Goal: Task Accomplishment & Management: Use online tool/utility

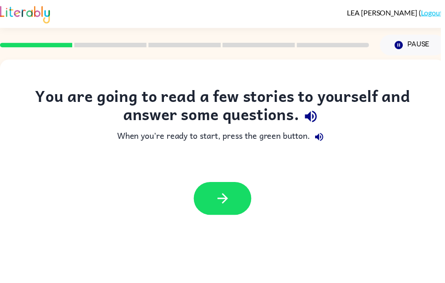
click at [231, 174] on div at bounding box center [225, 199] width 450 height 51
click at [238, 195] on button "button" at bounding box center [225, 199] width 58 height 33
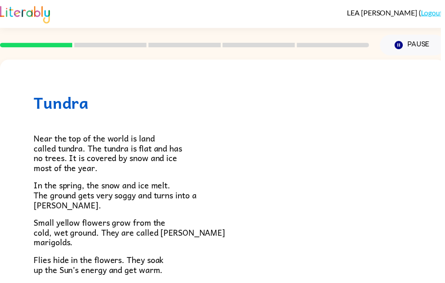
click at [424, 153] on div "Tundra Near the top of the world is land called tundra. The tundra is flat and …" at bounding box center [225, 259] width 450 height 399
click at [407, 48] on icon "Pause" at bounding box center [403, 45] width 10 height 10
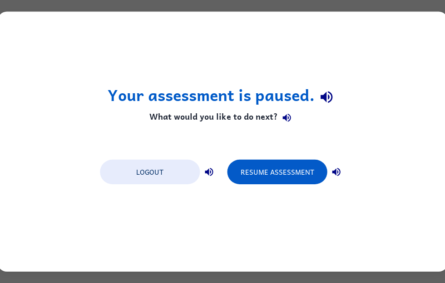
click at [167, 177] on button "Logout" at bounding box center [150, 171] width 100 height 25
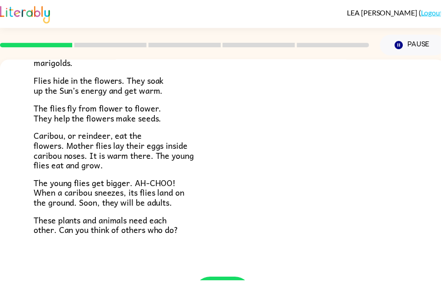
scroll to position [180, 0]
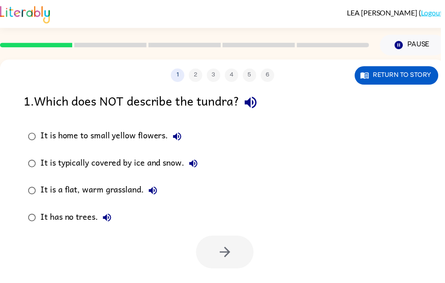
scroll to position [0, 0]
click at [440, 16] on link "Logout" at bounding box center [436, 12] width 22 height 9
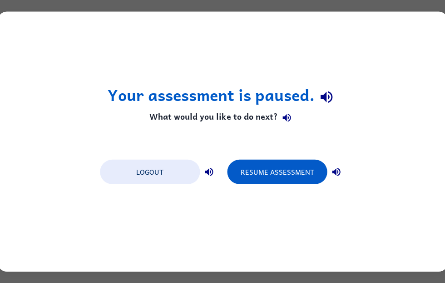
click at [170, 162] on button "Logout" at bounding box center [150, 171] width 100 height 25
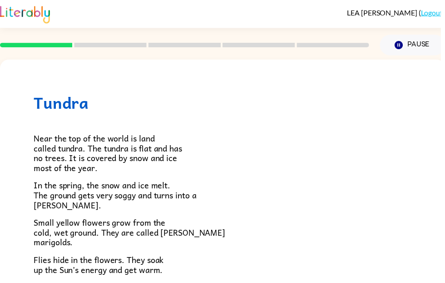
click at [433, 11] on link "Logout" at bounding box center [436, 12] width 22 height 9
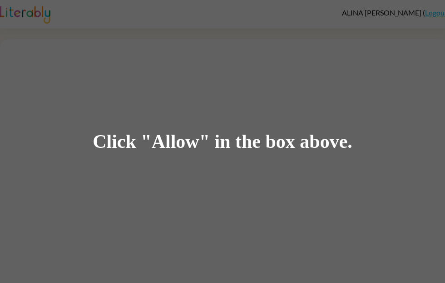
scroll to position [0, 0]
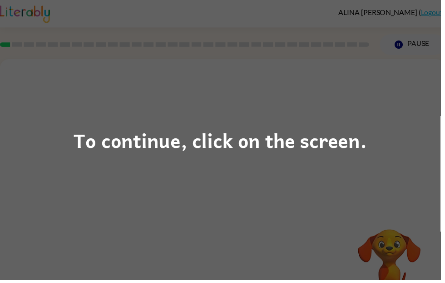
click at [209, 204] on div "To continue, click on the screen." at bounding box center [222, 141] width 445 height 283
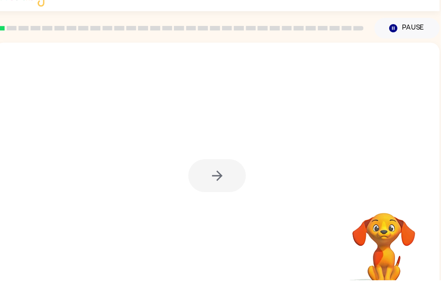
scroll to position [17, 0]
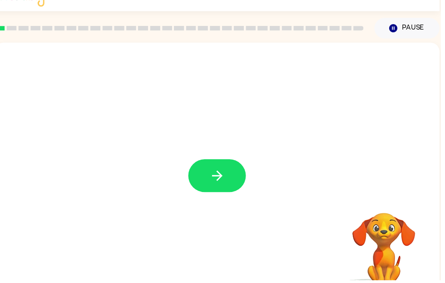
click at [220, 179] on icon "button" at bounding box center [220, 177] width 16 height 16
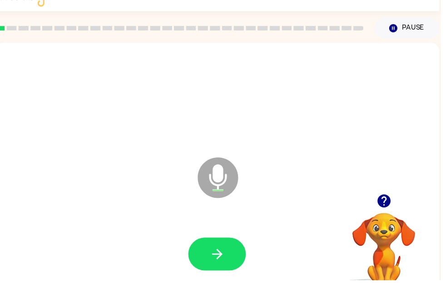
click at [223, 262] on icon "button" at bounding box center [220, 256] width 16 height 16
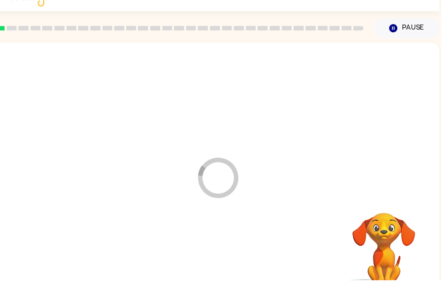
click at [223, 266] on div at bounding box center [219, 256] width 431 height 74
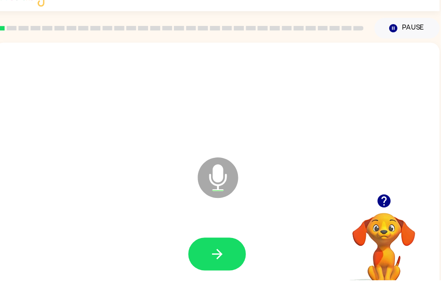
click at [221, 258] on icon "button" at bounding box center [220, 256] width 16 height 16
click at [390, 205] on icon "button" at bounding box center [387, 202] width 13 height 13
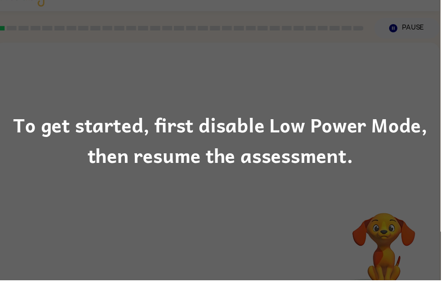
click at [312, 216] on div "To get started, first disable Low Power Mode, then resume the assessment." at bounding box center [222, 141] width 445 height 283
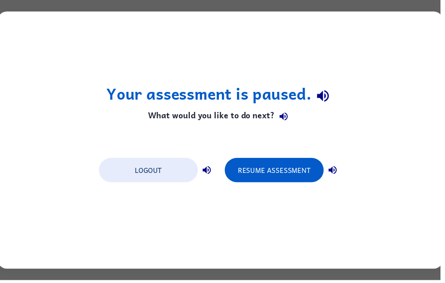
scroll to position [0, 0]
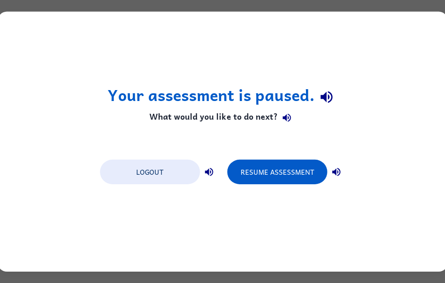
click at [276, 177] on button "Resume Assessment" at bounding box center [277, 171] width 100 height 25
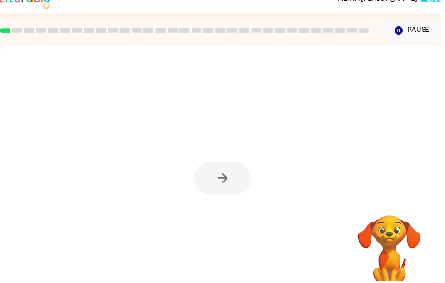
scroll to position [15, 0]
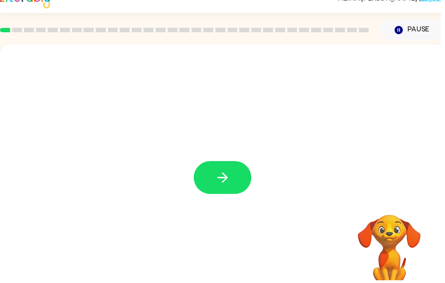
click at [233, 184] on button "button" at bounding box center [225, 179] width 58 height 33
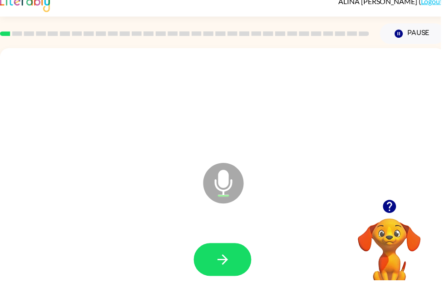
scroll to position [9, 0]
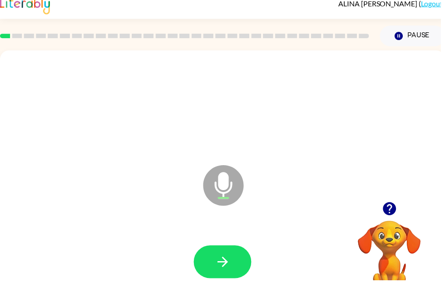
click at [218, 269] on icon "button" at bounding box center [225, 264] width 16 height 16
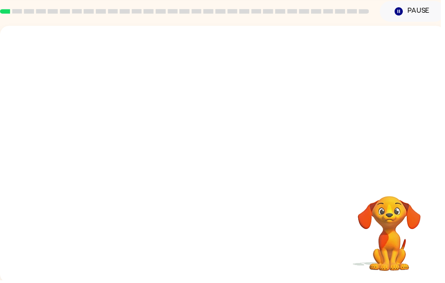
scroll to position [34, 0]
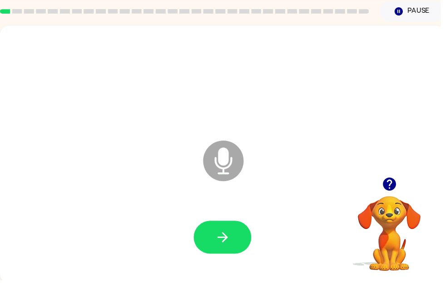
click at [235, 247] on button "button" at bounding box center [225, 239] width 58 height 33
click at [206, 244] on button "button" at bounding box center [225, 239] width 58 height 33
click at [223, 237] on icon "button" at bounding box center [225, 239] width 16 height 16
click at [240, 238] on button "button" at bounding box center [225, 239] width 58 height 33
click at [244, 240] on button "button" at bounding box center [225, 239] width 58 height 33
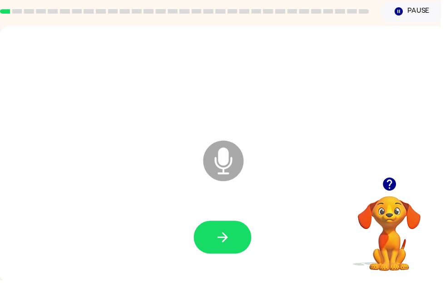
scroll to position [37, 0]
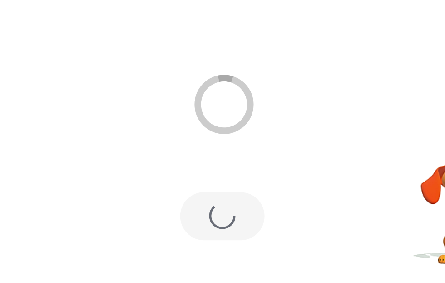
click at [159, 199] on div at bounding box center [224, 236] width 431 height 74
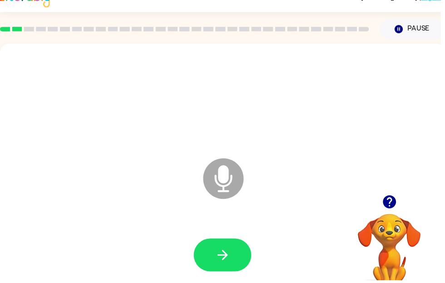
scroll to position [16, 0]
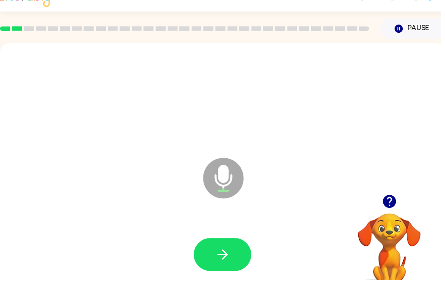
click at [296, 204] on icon "Microphone The Microphone is here when it is your turn to talk" at bounding box center [271, 191] width 136 height 68
click at [238, 249] on button "button" at bounding box center [225, 256] width 58 height 33
click at [227, 279] on div at bounding box center [224, 257] width 431 height 74
click at [233, 260] on icon "button" at bounding box center [225, 257] width 16 height 16
click at [223, 261] on icon "button" at bounding box center [225, 257] width 16 height 16
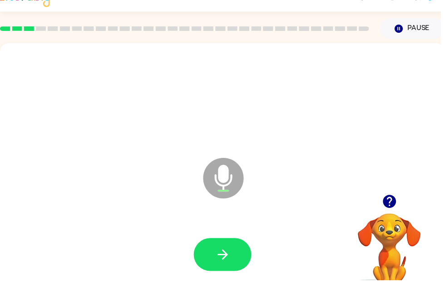
click at [388, 200] on icon "button" at bounding box center [394, 203] width 16 height 16
click at [239, 256] on button "button" at bounding box center [225, 256] width 58 height 33
click at [224, 260] on icon "button" at bounding box center [225, 257] width 16 height 16
click at [399, 208] on icon "button" at bounding box center [394, 203] width 16 height 16
click at [237, 253] on button "button" at bounding box center [225, 256] width 58 height 33
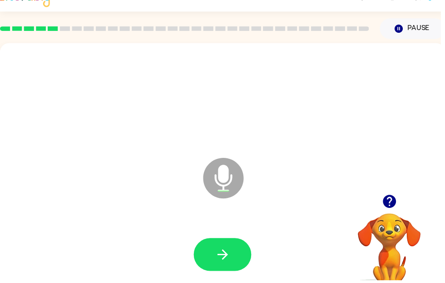
click at [210, 258] on button "button" at bounding box center [225, 256] width 58 height 33
click at [224, 249] on icon "button" at bounding box center [225, 257] width 16 height 16
click at [250, 263] on button "button" at bounding box center [225, 256] width 58 height 33
click at [235, 256] on button "button" at bounding box center [225, 256] width 58 height 33
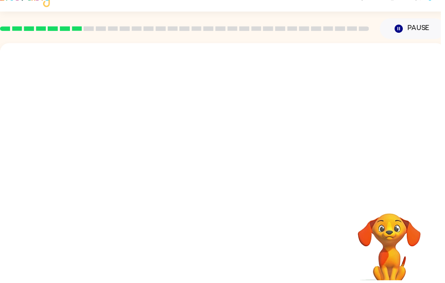
click at [418, 282] on video "Your browser must support playing .mp4 files to use Literably. Please try using…" at bounding box center [393, 246] width 91 height 91
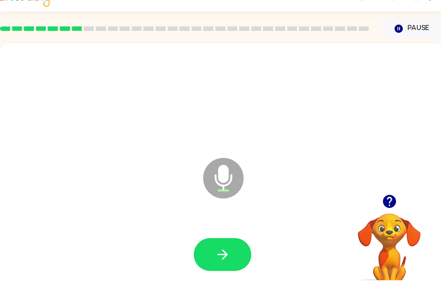
click at [400, 203] on icon "button" at bounding box center [394, 203] width 16 height 16
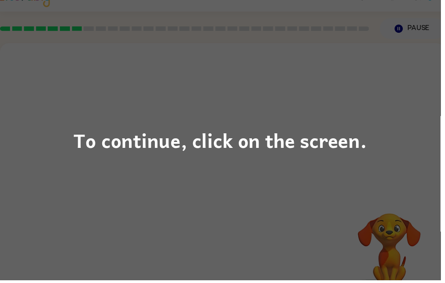
click at [382, 252] on div "To continue, click on the screen." at bounding box center [222, 141] width 445 height 283
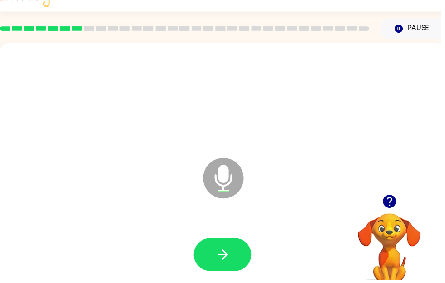
click at [249, 259] on button "button" at bounding box center [225, 256] width 58 height 33
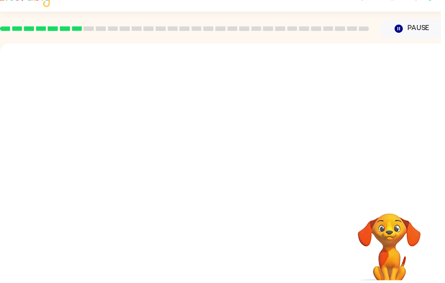
click at [219, 259] on div "Your browser must support playing .mp4 files to use Literably. Please try using…" at bounding box center [225, 173] width 450 height 259
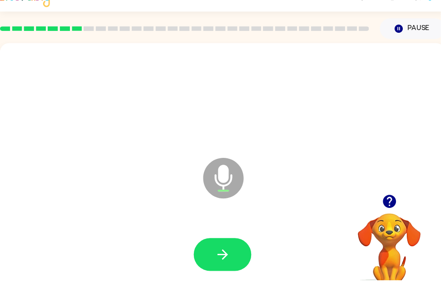
click at [239, 255] on button "button" at bounding box center [225, 256] width 58 height 33
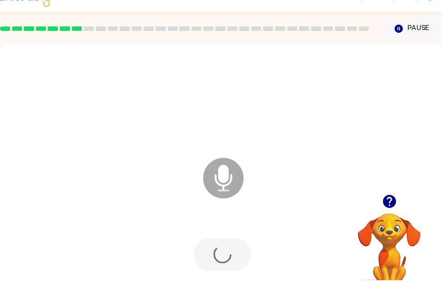
click at [223, 266] on div at bounding box center [225, 256] width 58 height 33
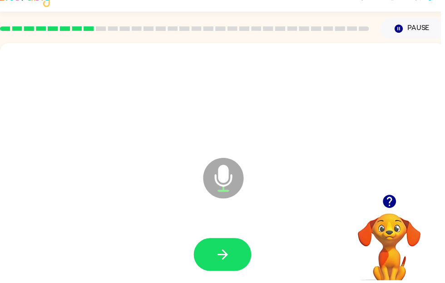
click at [401, 208] on icon "button" at bounding box center [394, 203] width 16 height 16
click at [211, 267] on button "button" at bounding box center [225, 256] width 58 height 33
click at [228, 252] on icon "button" at bounding box center [225, 257] width 16 height 16
click at [232, 262] on icon "button" at bounding box center [225, 257] width 16 height 16
click at [228, 261] on icon "button" at bounding box center [225, 257] width 16 height 16
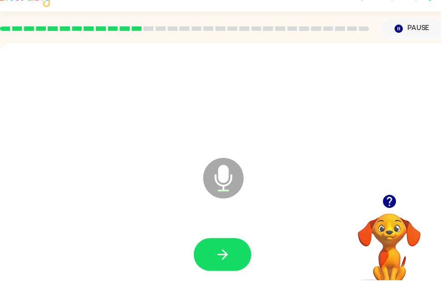
click at [228, 259] on icon "button" at bounding box center [225, 257] width 16 height 16
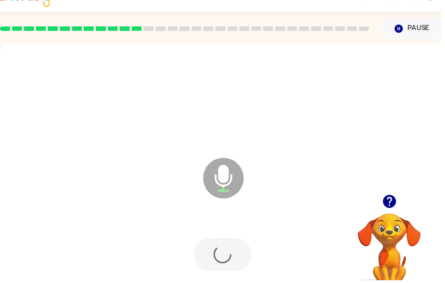
click at [226, 265] on div at bounding box center [225, 256] width 58 height 33
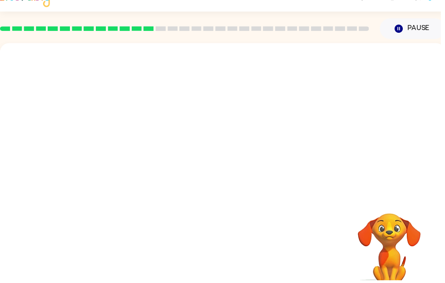
scroll to position [0, 0]
click at [395, 225] on video "Your browser must support playing .mp4 files to use Literably. Please try using…" at bounding box center [393, 246] width 91 height 91
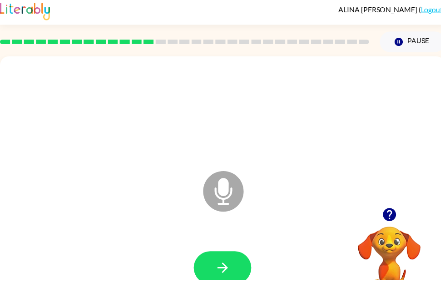
scroll to position [4, 0]
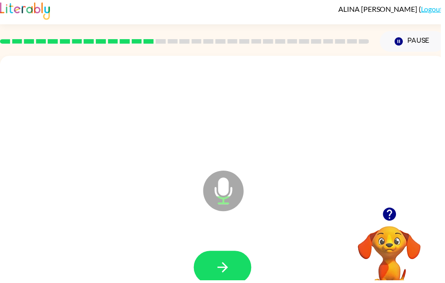
click at [400, 223] on icon "button" at bounding box center [394, 216] width 16 height 16
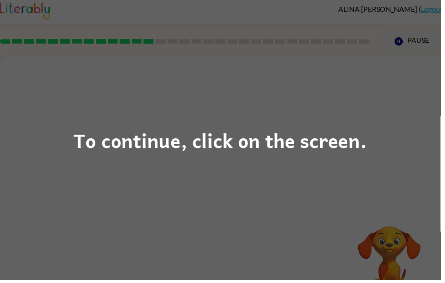
scroll to position [3, 0]
click at [4, 228] on div "To continue, click on the screen." at bounding box center [222, 141] width 445 height 283
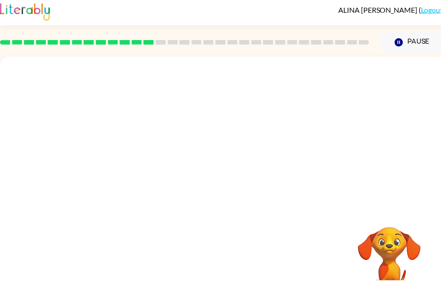
click at [13, 235] on div "Your browser must support playing .mp4 files to use Literably. Please try using…" at bounding box center [225, 186] width 450 height 259
click at [12, 235] on div "Your browser must support playing .mp4 files to use Literably. Please try using…" at bounding box center [225, 186] width 450 height 259
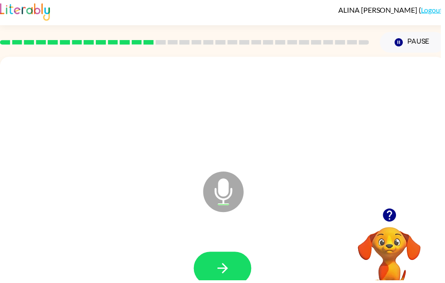
click at [231, 268] on icon "button" at bounding box center [225, 271] width 16 height 16
click at [228, 282] on button "button" at bounding box center [225, 270] width 58 height 33
click at [237, 282] on button "button" at bounding box center [225, 270] width 58 height 33
click at [223, 269] on icon "button" at bounding box center [225, 271] width 16 height 16
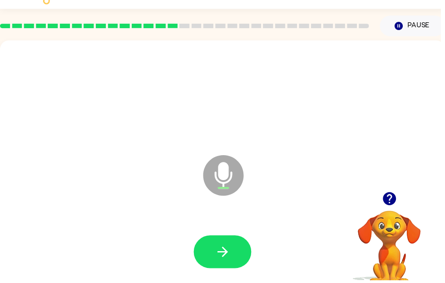
scroll to position [24, 0]
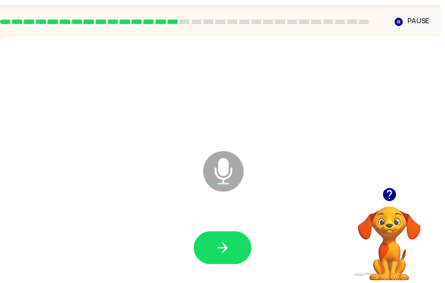
click at [401, 202] on icon "button" at bounding box center [394, 196] width 16 height 16
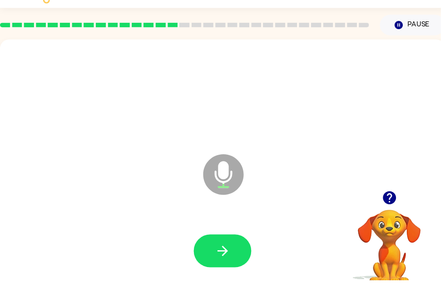
scroll to position [34, 0]
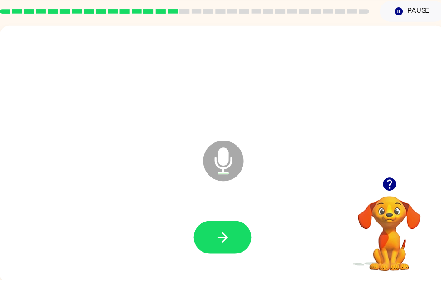
click at [237, 229] on button "button" at bounding box center [225, 239] width 58 height 33
click at [225, 235] on icon "button" at bounding box center [224, 239] width 10 height 10
click at [238, 238] on button "button" at bounding box center [225, 239] width 58 height 33
click at [237, 243] on button "button" at bounding box center [225, 239] width 58 height 33
click at [242, 241] on button "button" at bounding box center [225, 239] width 58 height 33
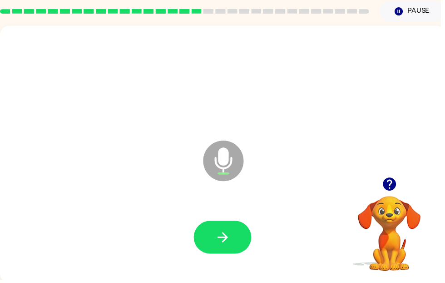
click at [234, 238] on button "button" at bounding box center [225, 239] width 58 height 33
click at [233, 244] on button "button" at bounding box center [225, 239] width 58 height 33
click at [244, 243] on button "button" at bounding box center [225, 239] width 58 height 33
click at [232, 230] on button "button" at bounding box center [225, 239] width 58 height 33
click at [227, 237] on icon "button" at bounding box center [224, 239] width 10 height 10
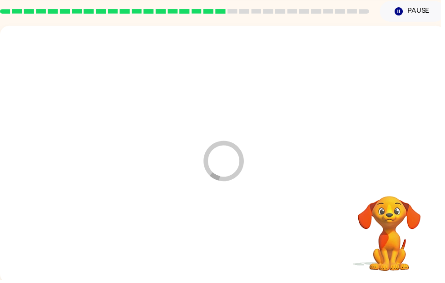
click at [224, 237] on div at bounding box center [224, 239] width 431 height 74
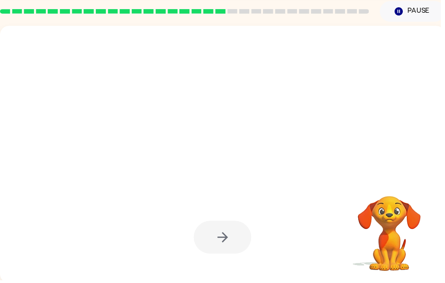
click at [210, 250] on div at bounding box center [225, 239] width 58 height 33
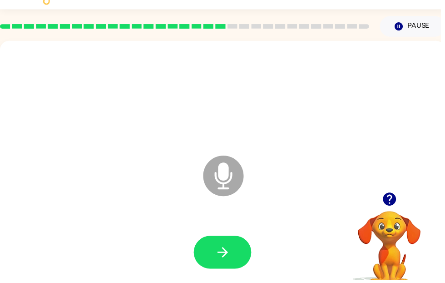
scroll to position [19, 0]
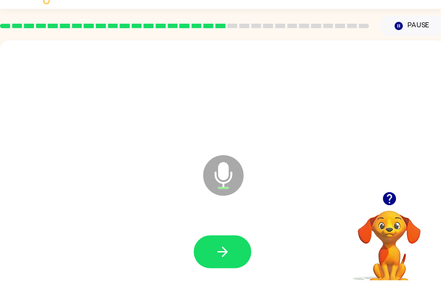
click at [223, 247] on icon "button" at bounding box center [225, 254] width 16 height 16
click at [216, 256] on button "button" at bounding box center [225, 254] width 58 height 33
click at [429, 21] on button "Pause Pause" at bounding box center [417, 26] width 66 height 21
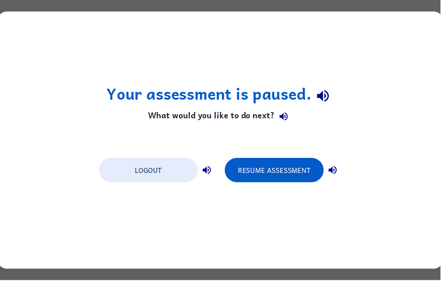
scroll to position [0, 0]
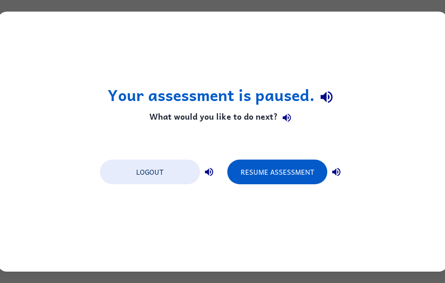
click at [308, 180] on button "Resume Assessment" at bounding box center [277, 171] width 100 height 25
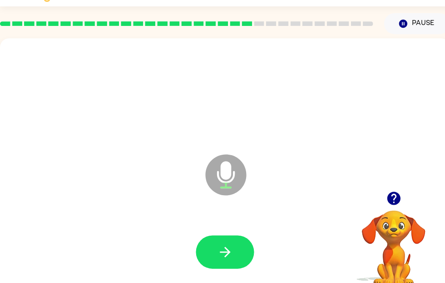
scroll to position [26, 0]
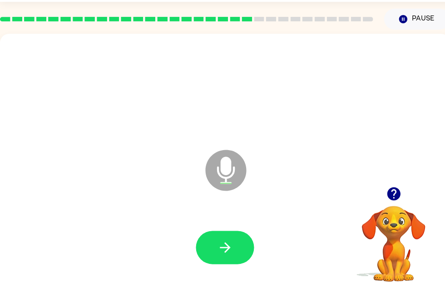
click at [203, 246] on button "button" at bounding box center [225, 246] width 58 height 33
click at [210, 249] on button "button" at bounding box center [225, 246] width 58 height 33
click at [209, 245] on button "button" at bounding box center [225, 246] width 58 height 33
click at [233, 230] on button "button" at bounding box center [225, 246] width 58 height 33
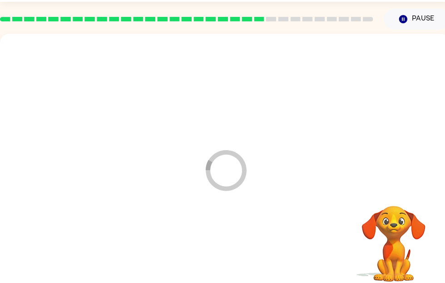
click at [225, 235] on div at bounding box center [224, 247] width 431 height 74
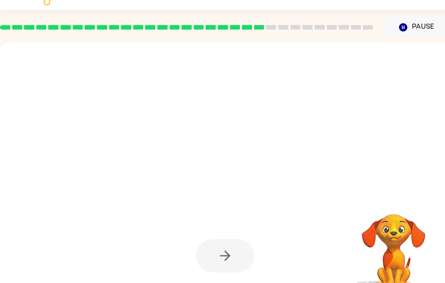
scroll to position [18, 0]
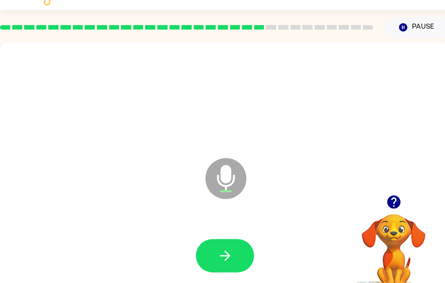
click at [221, 247] on button "button" at bounding box center [225, 254] width 58 height 33
click at [213, 250] on button "button" at bounding box center [225, 254] width 58 height 33
click at [222, 255] on icon "button" at bounding box center [224, 255] width 10 height 10
click at [219, 247] on button "button" at bounding box center [225, 254] width 58 height 33
click at [225, 249] on icon "button" at bounding box center [225, 255] width 16 height 16
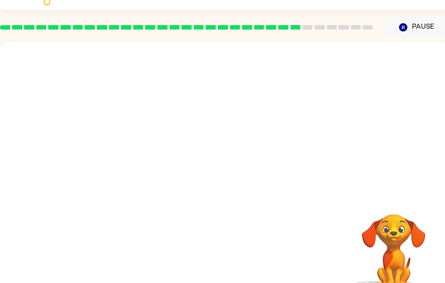
click at [310, 26] on rect at bounding box center [307, 27] width 10 height 5
click at [319, 26] on rect at bounding box center [319, 27] width 10 height 5
click at [334, 25] on div at bounding box center [187, 27] width 384 height 32
click at [343, 24] on div at bounding box center [187, 27] width 384 height 32
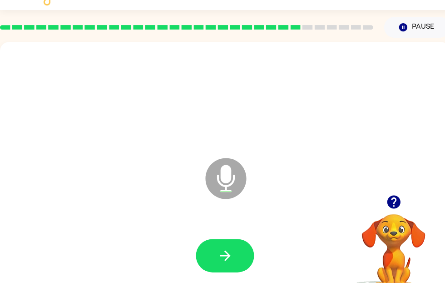
click at [223, 258] on icon "button" at bounding box center [225, 255] width 16 height 16
click at [224, 248] on icon "button" at bounding box center [225, 255] width 16 height 16
click at [235, 242] on button "button" at bounding box center [225, 254] width 58 height 33
click at [217, 243] on button "button" at bounding box center [225, 254] width 58 height 33
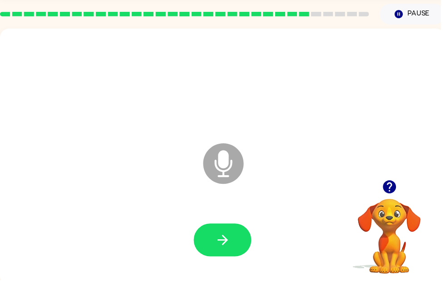
scroll to position [31, 0]
click at [203, 241] on button "button" at bounding box center [225, 241] width 58 height 33
click at [214, 250] on button "button" at bounding box center [225, 241] width 58 height 33
click at [215, 233] on button "button" at bounding box center [225, 241] width 58 height 33
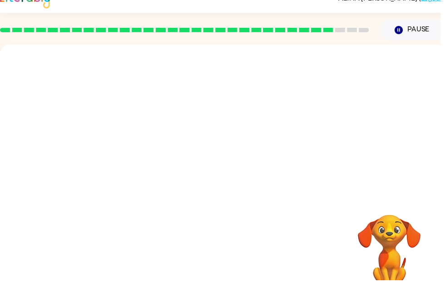
scroll to position [15, 0]
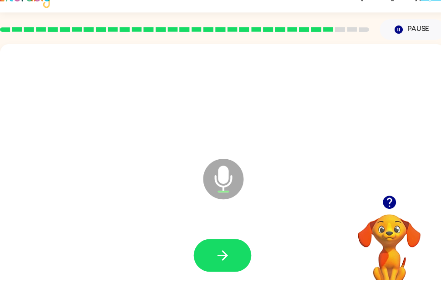
click at [218, 247] on button "button" at bounding box center [225, 257] width 58 height 33
click at [215, 263] on button "button" at bounding box center [225, 257] width 58 height 33
click at [225, 244] on button "button" at bounding box center [225, 257] width 58 height 33
click at [235, 269] on button "button" at bounding box center [225, 257] width 58 height 33
click at [223, 251] on icon "button" at bounding box center [225, 258] width 16 height 16
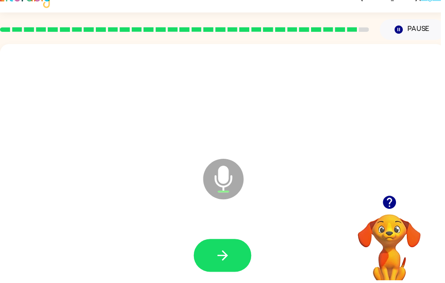
click at [211, 258] on button "button" at bounding box center [225, 257] width 58 height 33
